Goal: Task Accomplishment & Management: Use online tool/utility

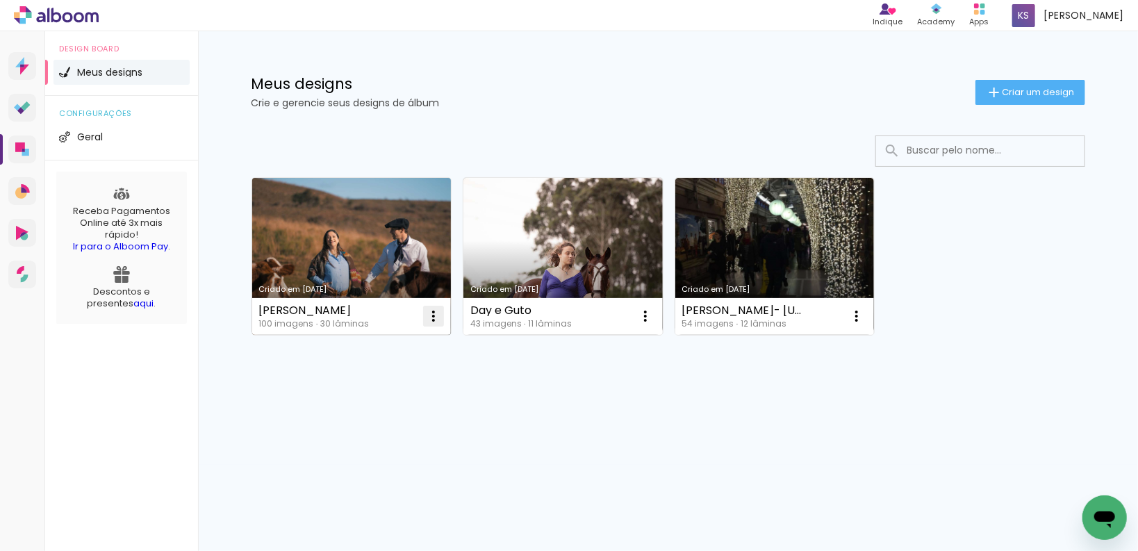
click at [434, 322] on iron-icon at bounding box center [433, 316] width 17 height 17
click at [382, 322] on div "Abrir Fazer uma cópia Excluir" at bounding box center [378, 370] width 146 height 97
click at [358, 268] on link "Criado em [DATE]" at bounding box center [351, 256] width 199 height 157
